Goal: Information Seeking & Learning: Check status

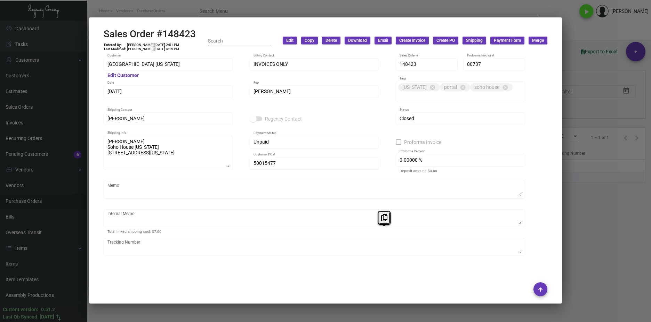
scroll to position [614, 0]
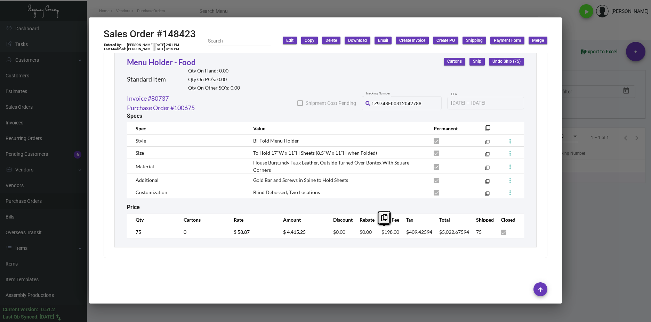
click at [278, 10] on div at bounding box center [325, 161] width 651 height 322
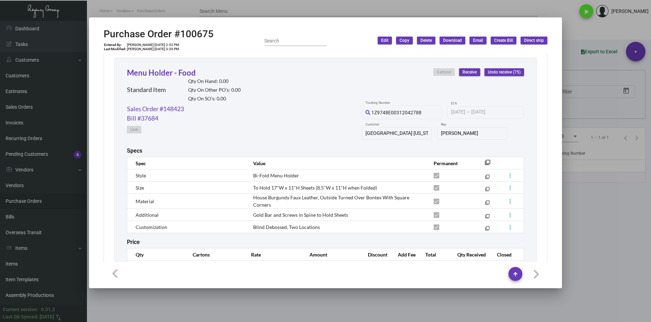
click at [199, 290] on div at bounding box center [325, 161] width 651 height 322
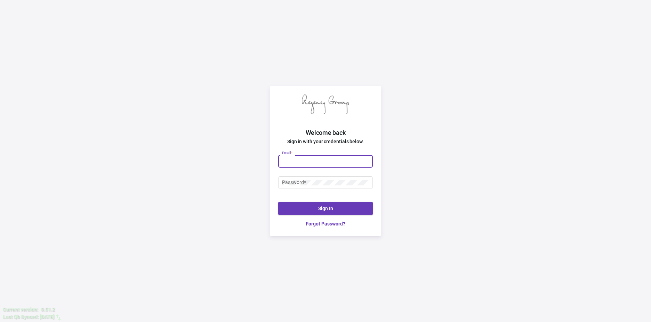
click at [298, 160] on input "Email *" at bounding box center [325, 161] width 87 height 6
type input "[PERSON_NAME][EMAIL_ADDRESS][DOMAIN_NAME]"
click at [341, 189] on div "Password *" at bounding box center [325, 185] width 95 height 19
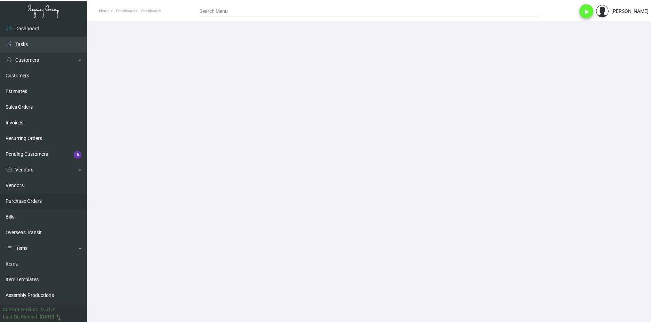
click at [35, 196] on link "Purchase Orders" at bounding box center [43, 201] width 87 height 16
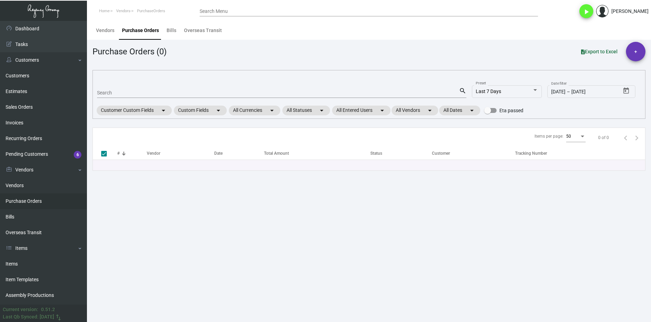
click at [167, 93] on input "Search" at bounding box center [278, 93] width 362 height 6
paste input "78473"
type input "78473"
checkbox input "false"
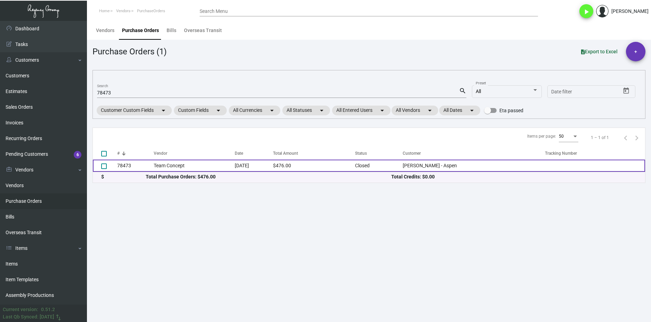
click at [151, 166] on td "78473" at bounding box center [135, 165] width 37 height 12
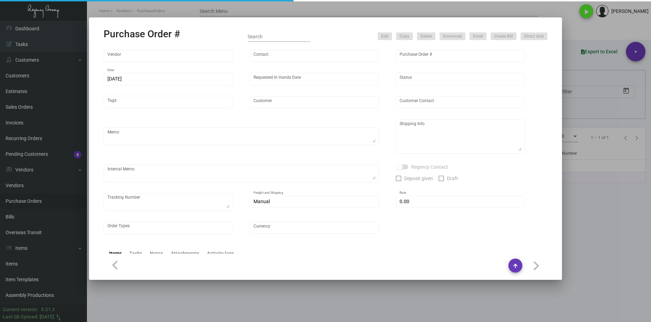
type input "Team Concept"
type input "[PERSON_NAME]"
type input "78473"
type input "[DATE]"
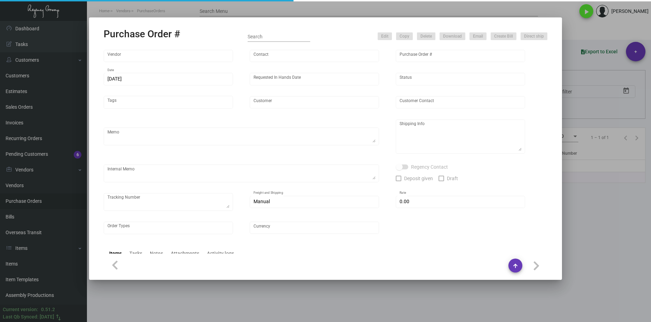
type input "[PERSON_NAME] - Aspen"
type input "[PERSON_NAME]"
type textarea "[PERSON_NAME] - Aspen [PERSON_NAME] [STREET_ADDRESS]"
type input "$ 0.00"
type input "United States Dollar $"
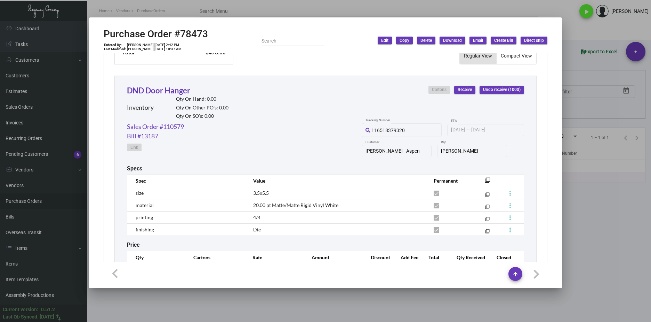
scroll to position [340, 0]
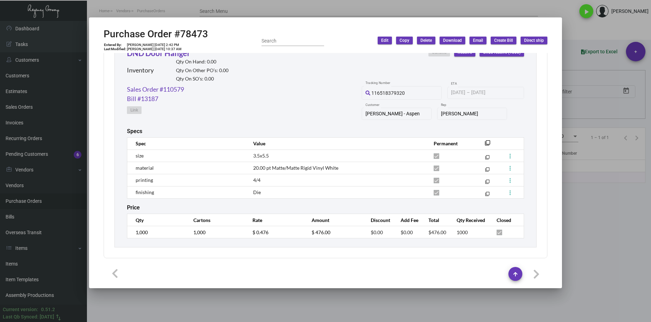
click at [216, 8] on div at bounding box center [325, 161] width 651 height 322
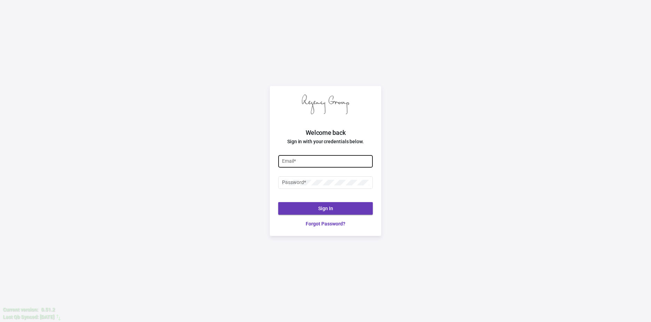
click at [319, 166] on div "Email *" at bounding box center [325, 161] width 87 height 14
click at [320, 164] on div "Email *" at bounding box center [325, 161] width 87 height 14
type input "u"
type input "[PERSON_NAME][EMAIL_ADDRESS][DOMAIN_NAME]"
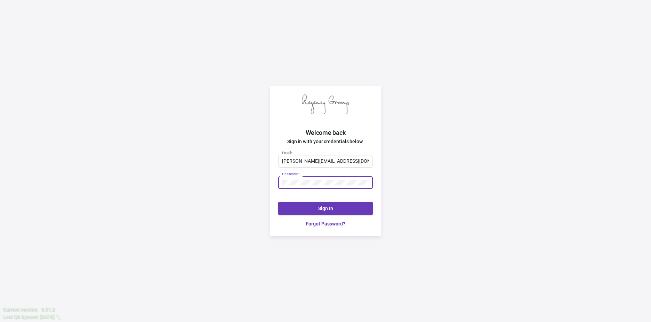
click at [282, 180] on div at bounding box center [282, 180] width 0 height 0
click at [208, 183] on div "Welcome back Sign in with your credentials below. [PERSON_NAME][EMAIL_ADDRESS][…" at bounding box center [325, 161] width 651 height 322
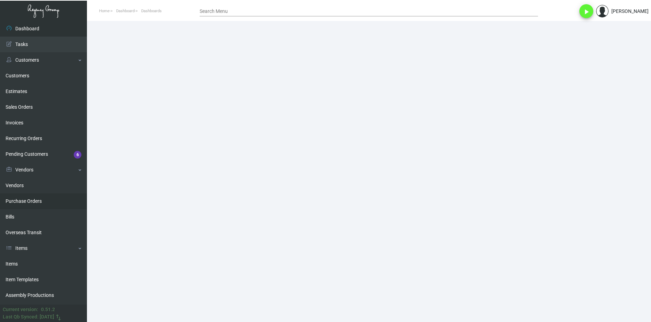
click at [49, 200] on link "Purchase Orders" at bounding box center [43, 201] width 87 height 16
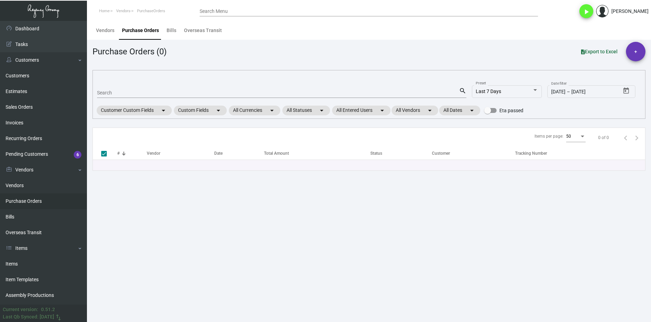
click at [155, 92] on input "Search" at bounding box center [278, 93] width 362 height 6
paste input "103198"
type input "103198"
checkbox input "false"
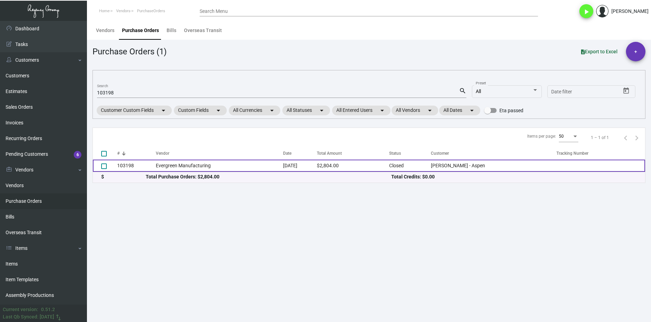
click at [161, 164] on td "Evergreen Manufacturing" at bounding box center [219, 165] width 127 height 12
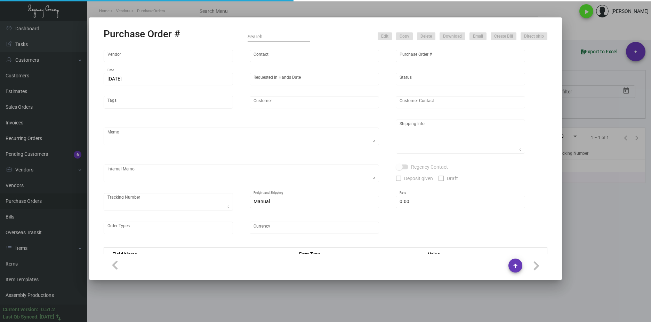
type input "Evergreen Manufacturing"
type input "[PERSON_NAME]"
type input "103198"
type input "[DATE]"
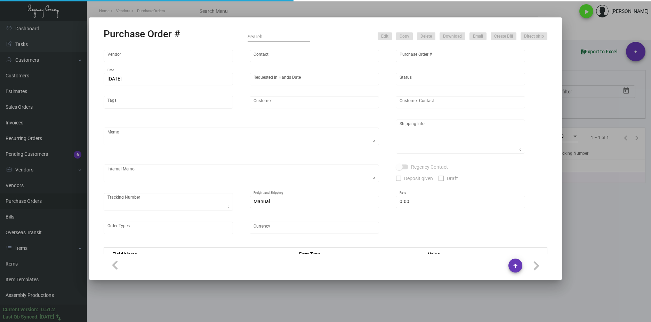
type input "[PERSON_NAME] - Aspen"
type textarea "Order#33373; estimated finish date is [DATE]. ***ANY PRICE DISCREPANCY MUST BE …"
type textarea "Regency Group LA [STREET_ADDRESS]"
type textarea "LA Warehouse. [DATE] - [PERSON_NAME] stock will take 3-5 weeks to get. 2/6 - 1 …"
checkbox input "true"
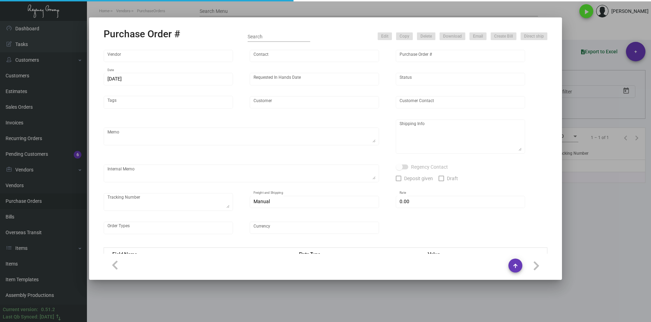
type input "$ 0.00"
type input "United States Dollar $"
type input "$ 0.2804"
type input "$ 2,804.00"
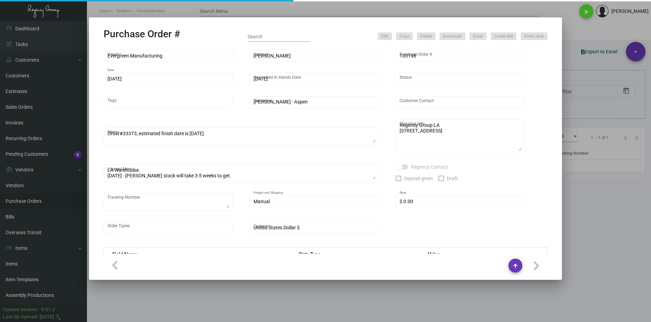
click at [127, 58] on div "Evergreen Manufacturing Vendor" at bounding box center [169, 56] width 122 height 14
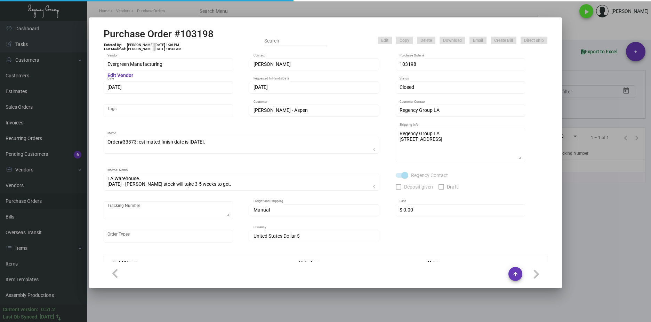
click at [127, 58] on div "Evergreen Manufacturing Vendor" at bounding box center [169, 64] width 122 height 14
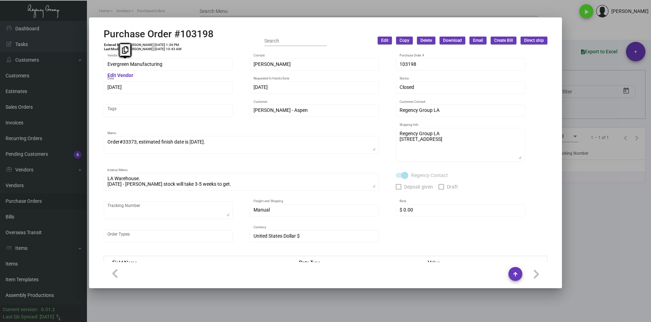
click at [103, 65] on div "Evergreen Manufacturing Vendor Edit Vendor Tori Loosen Contact 103198 Purchase …" at bounding box center [325, 157] width 461 height 209
